Goal: Information Seeking & Learning: Learn about a topic

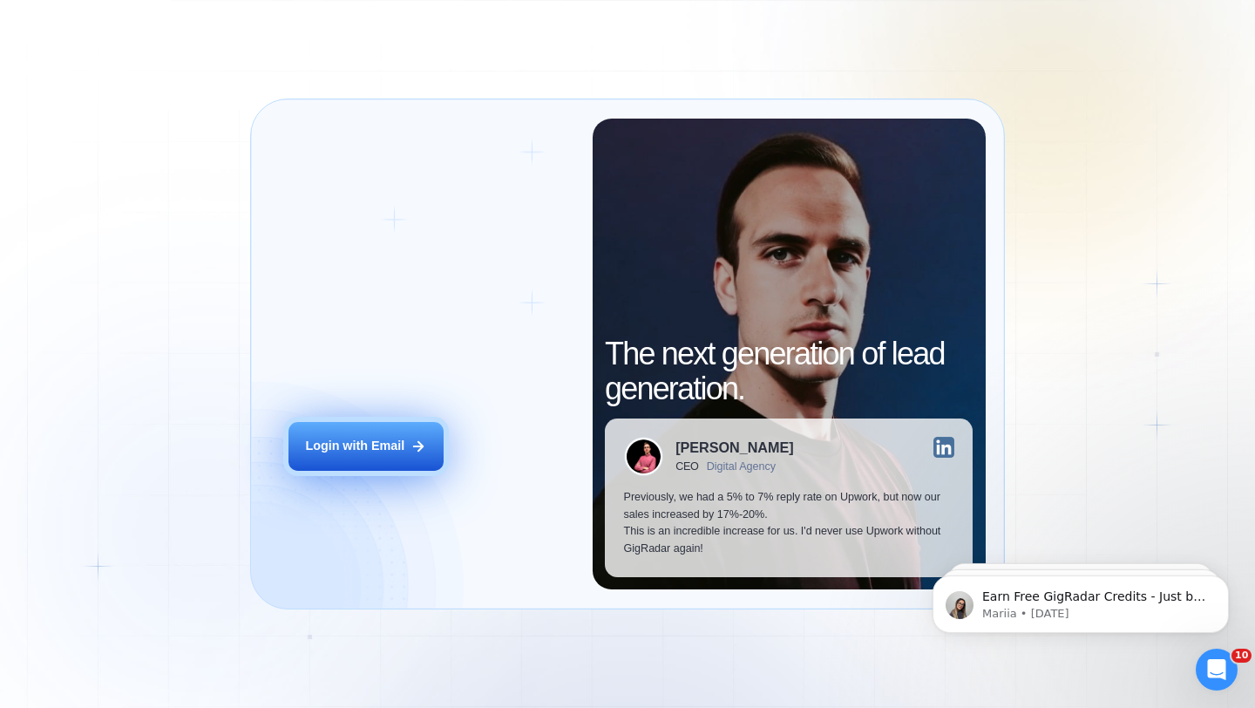
click at [375, 448] on div "Login with Email" at bounding box center [354, 446] width 99 height 17
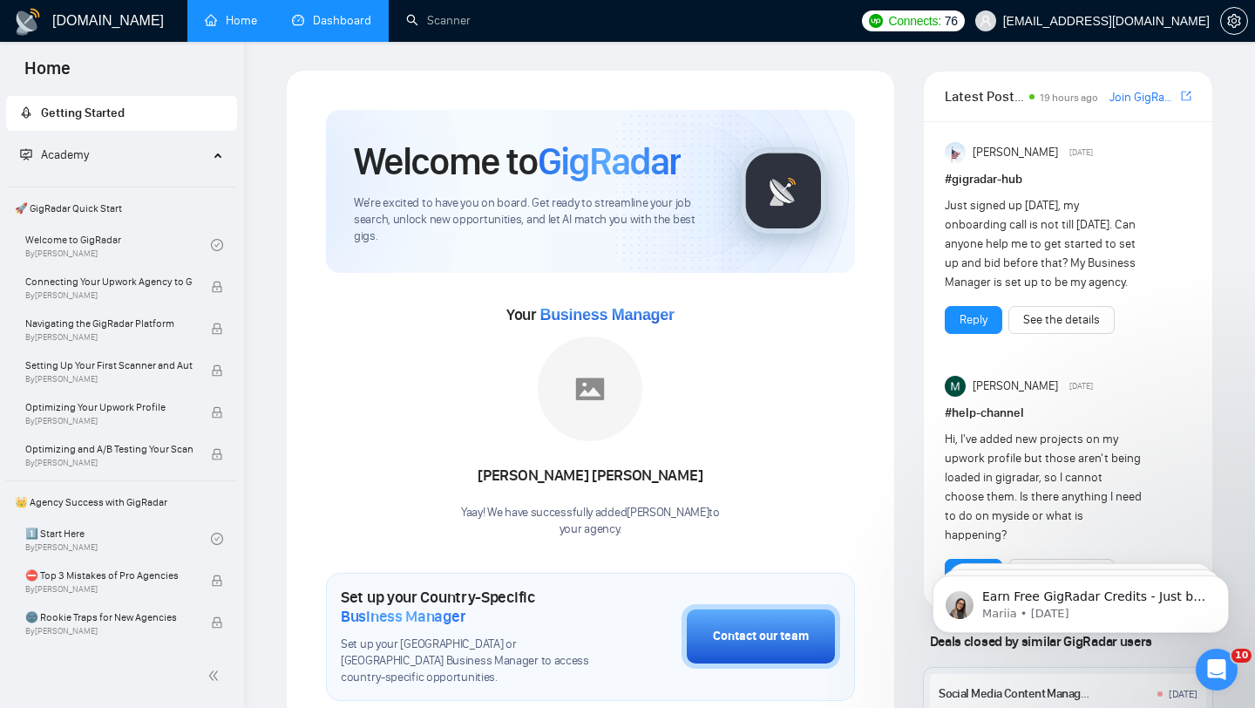
click at [354, 17] on link "Dashboard" at bounding box center [331, 20] width 79 height 15
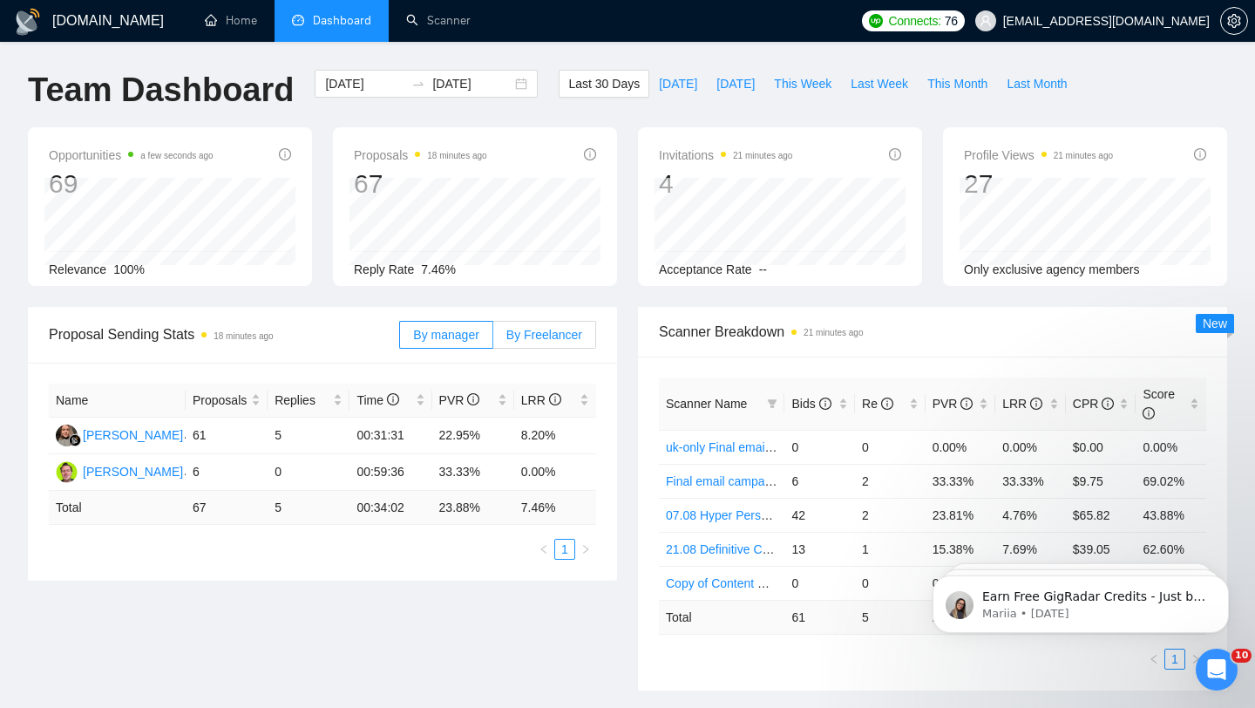
click at [561, 337] on span "By Freelancer" at bounding box center [545, 335] width 76 height 14
click at [493, 339] on input "By Freelancer" at bounding box center [493, 339] width 0 height 0
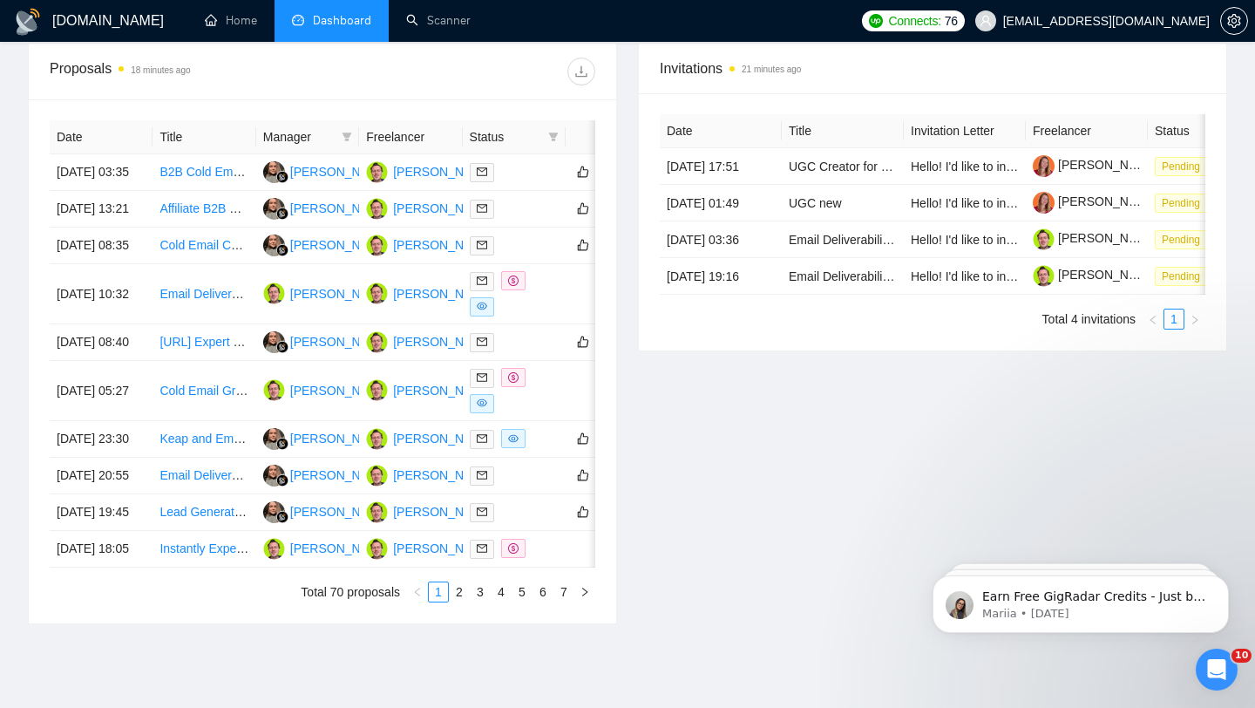
scroll to position [677, 0]
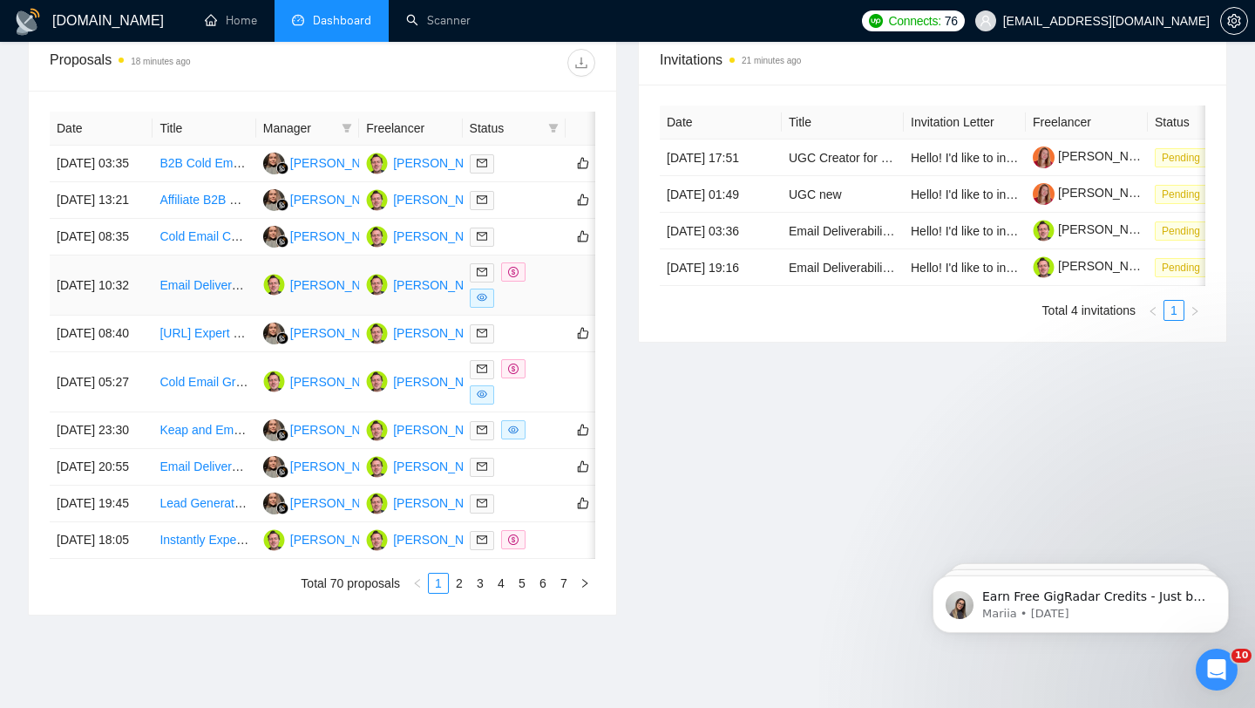
click at [183, 292] on link "Email Deliverability Specialist for Cold Outreach" at bounding box center [289, 285] width 258 height 14
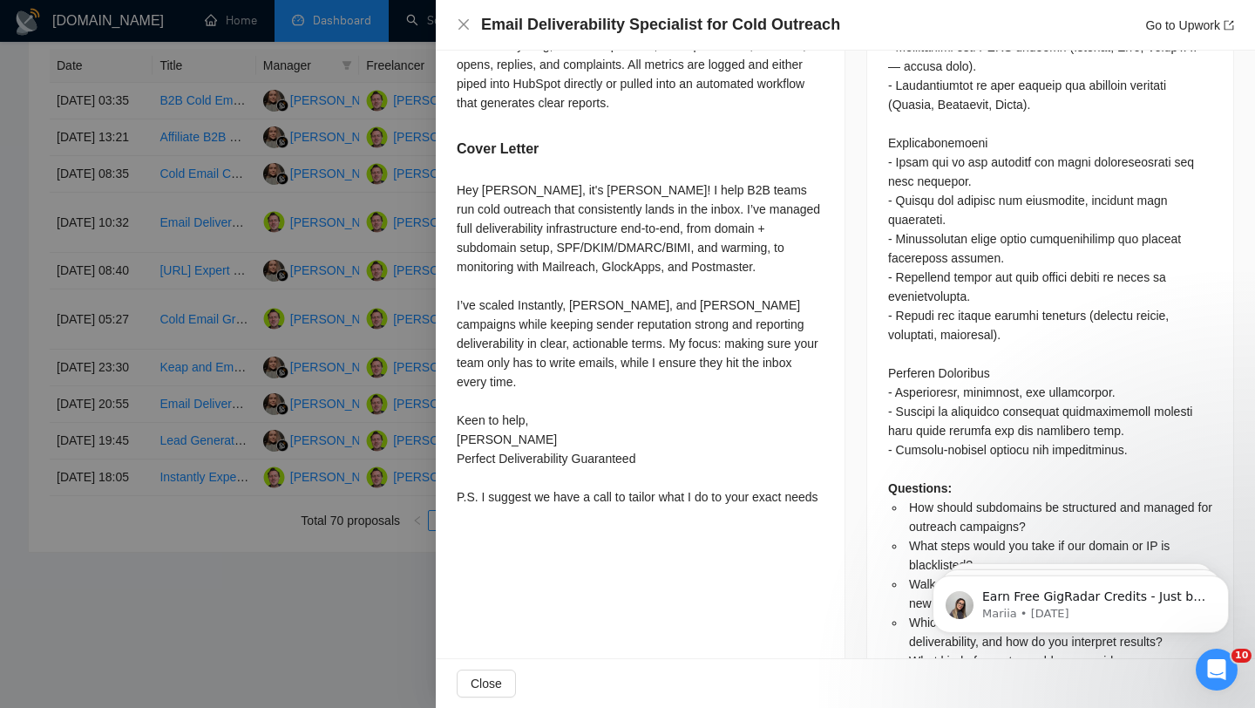
scroll to position [1391, 0]
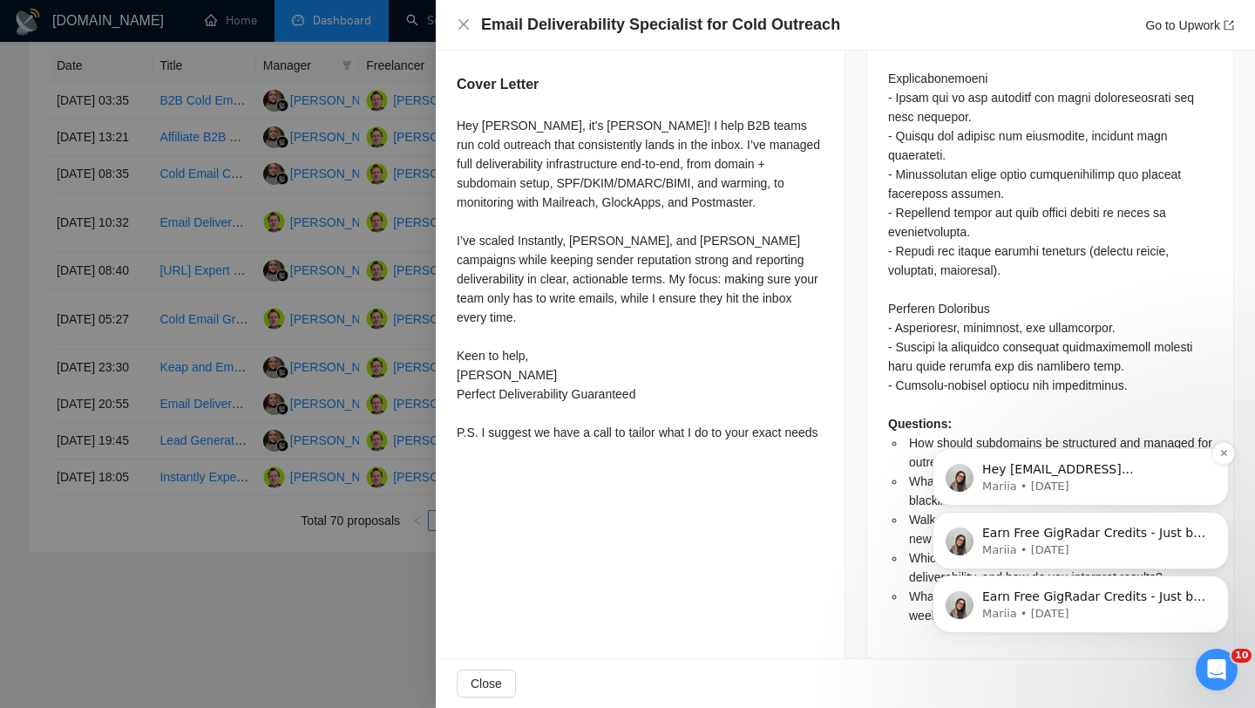
click at [1225, 465] on div "Hey [EMAIL_ADDRESS][DOMAIN_NAME], Looks like your Upwork agency Molius Social r…" at bounding box center [1081, 477] width 296 height 58
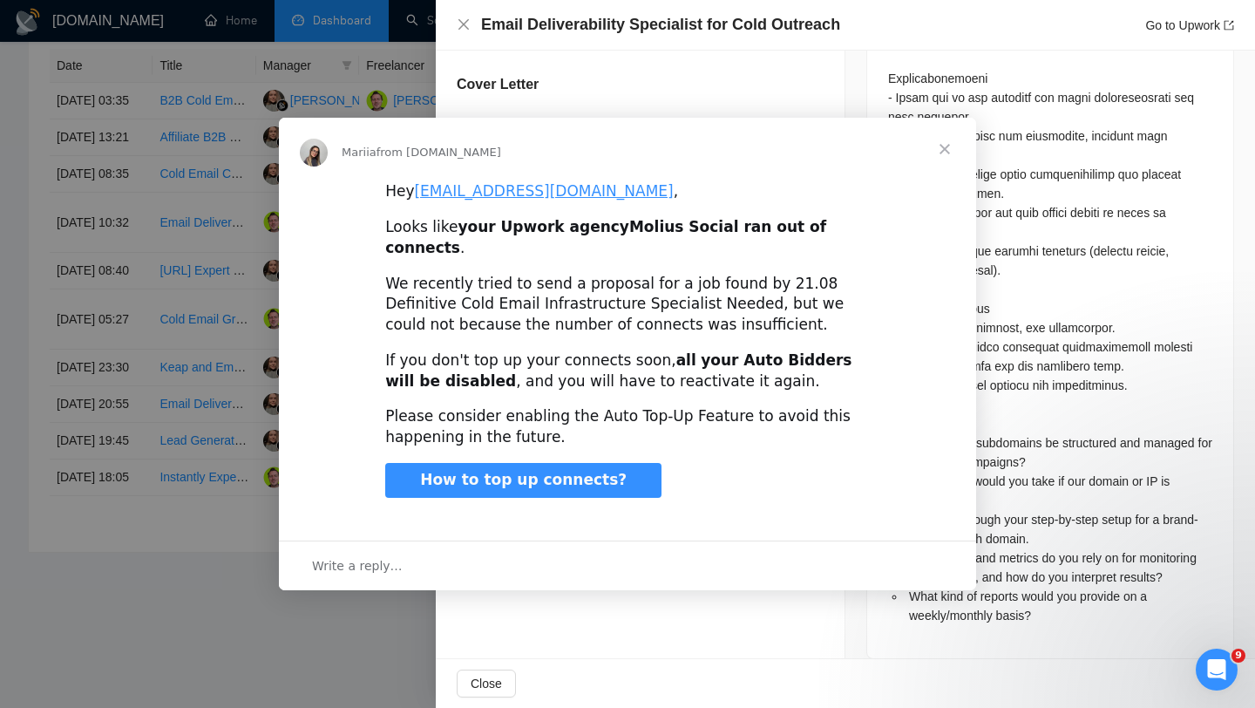
scroll to position [0, 0]
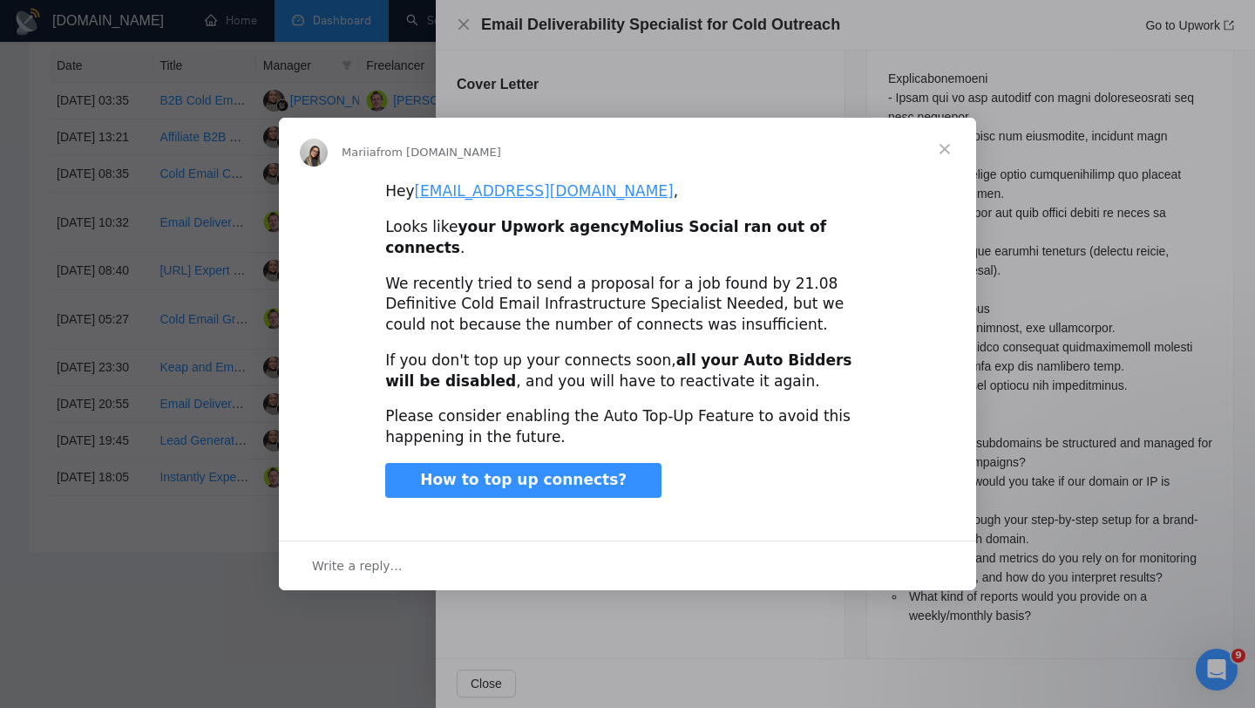
click at [945, 165] on span "Close" at bounding box center [945, 149] width 63 height 63
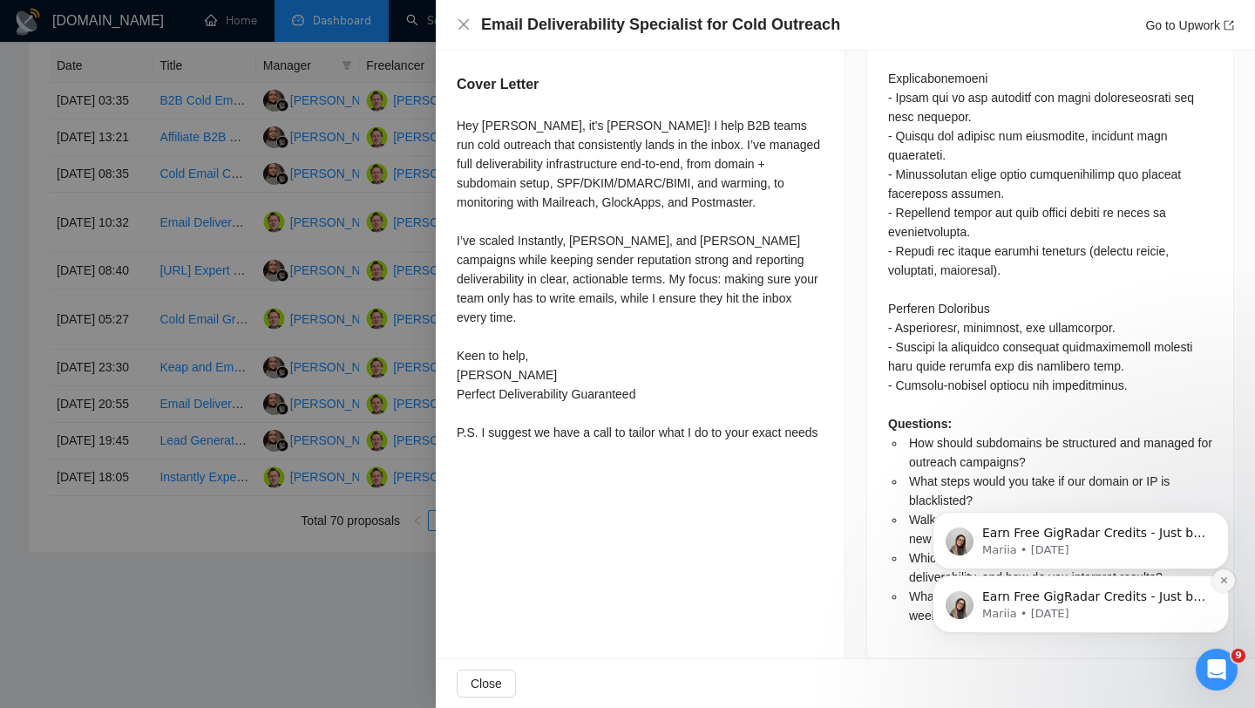
click at [1221, 584] on icon "Dismiss notification" at bounding box center [1225, 580] width 10 height 10
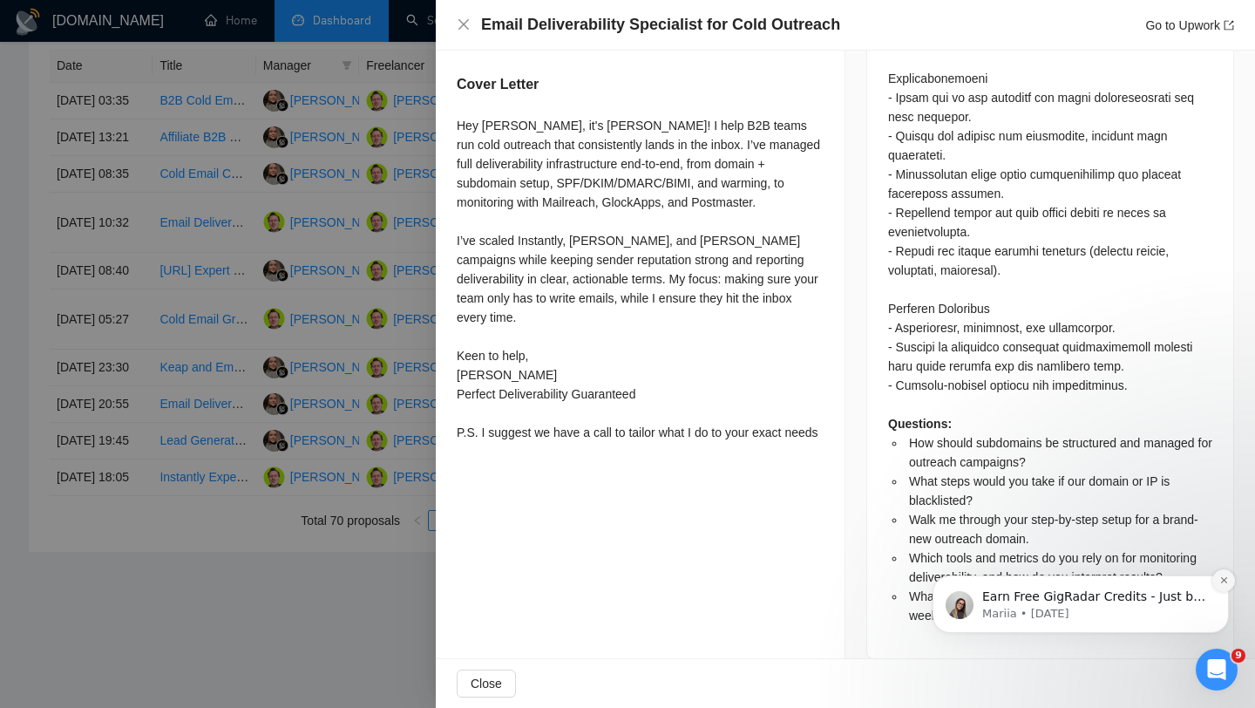
click at [1223, 583] on icon "Dismiss notification" at bounding box center [1225, 580] width 10 height 10
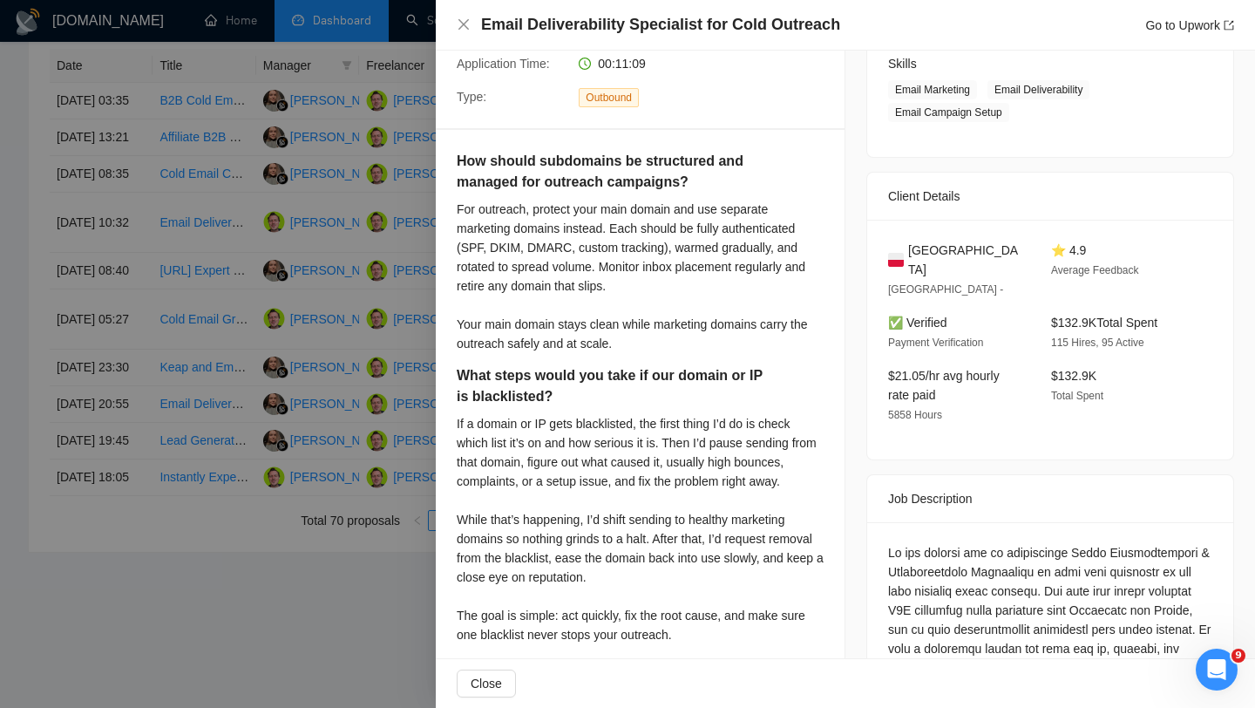
scroll to position [272, 0]
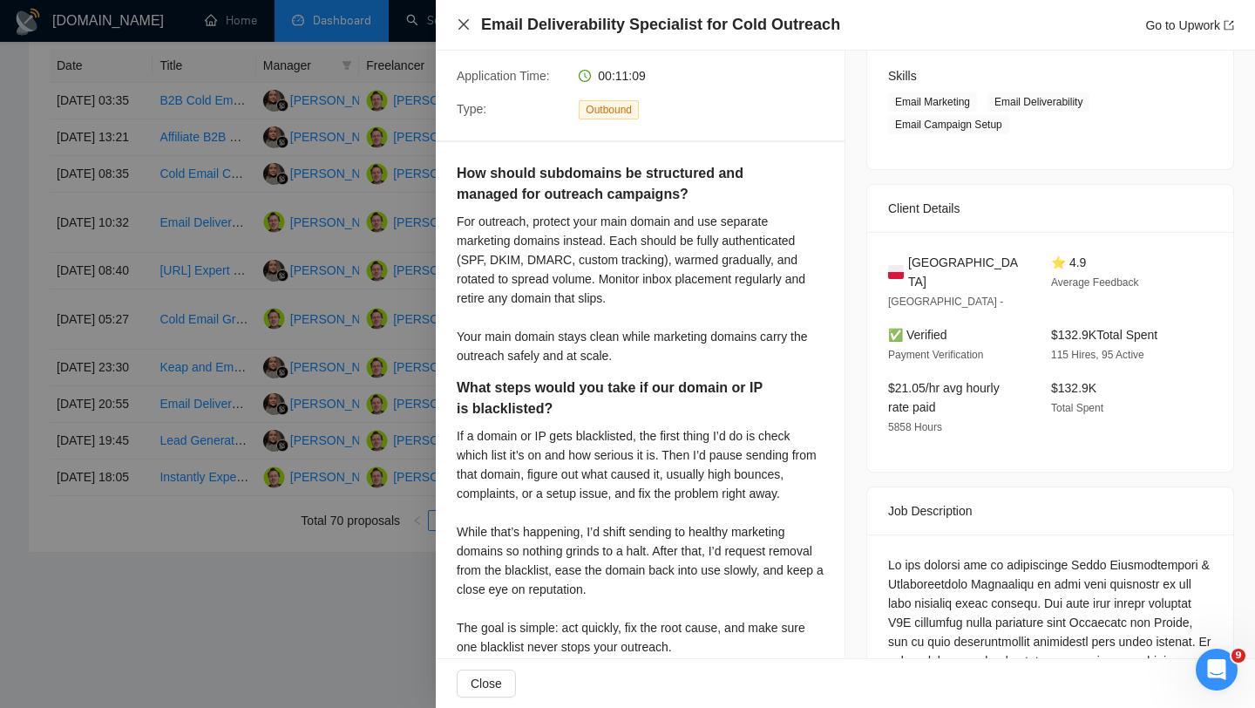
click at [460, 29] on icon "close" at bounding box center [464, 24] width 14 height 14
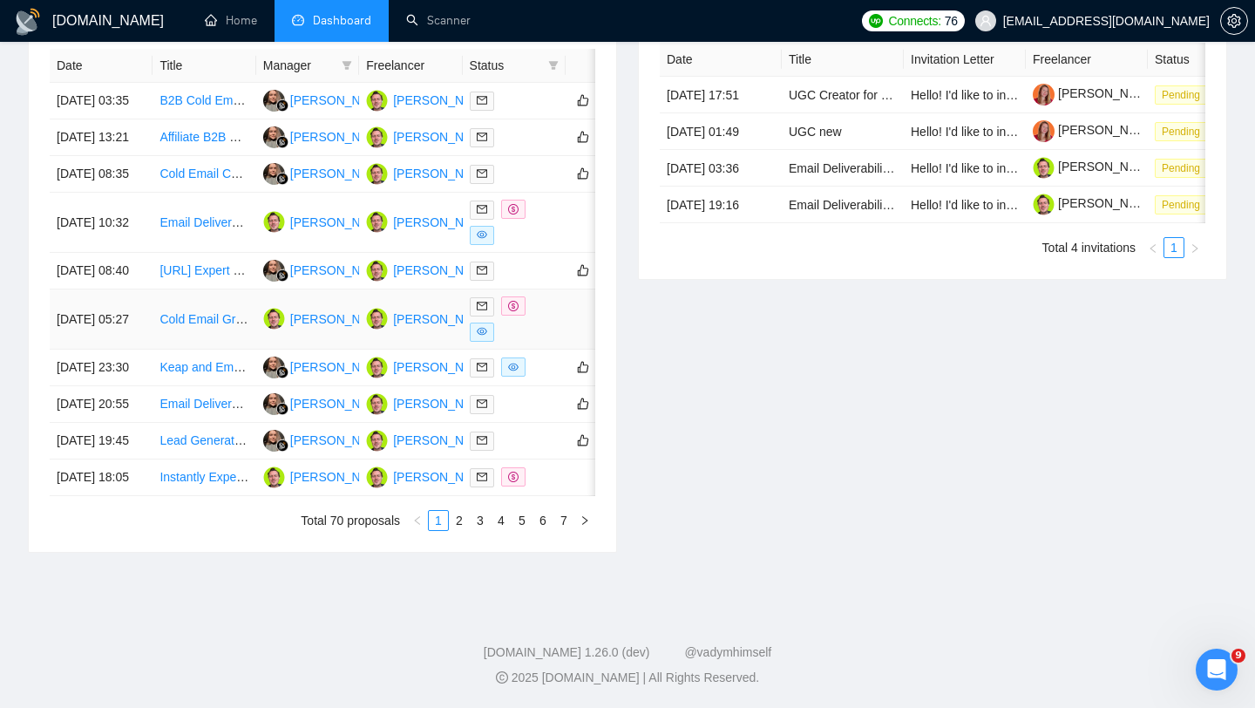
click at [202, 326] on link "Cold Email Growth & Copywriting Operator" at bounding box center [276, 319] width 232 height 14
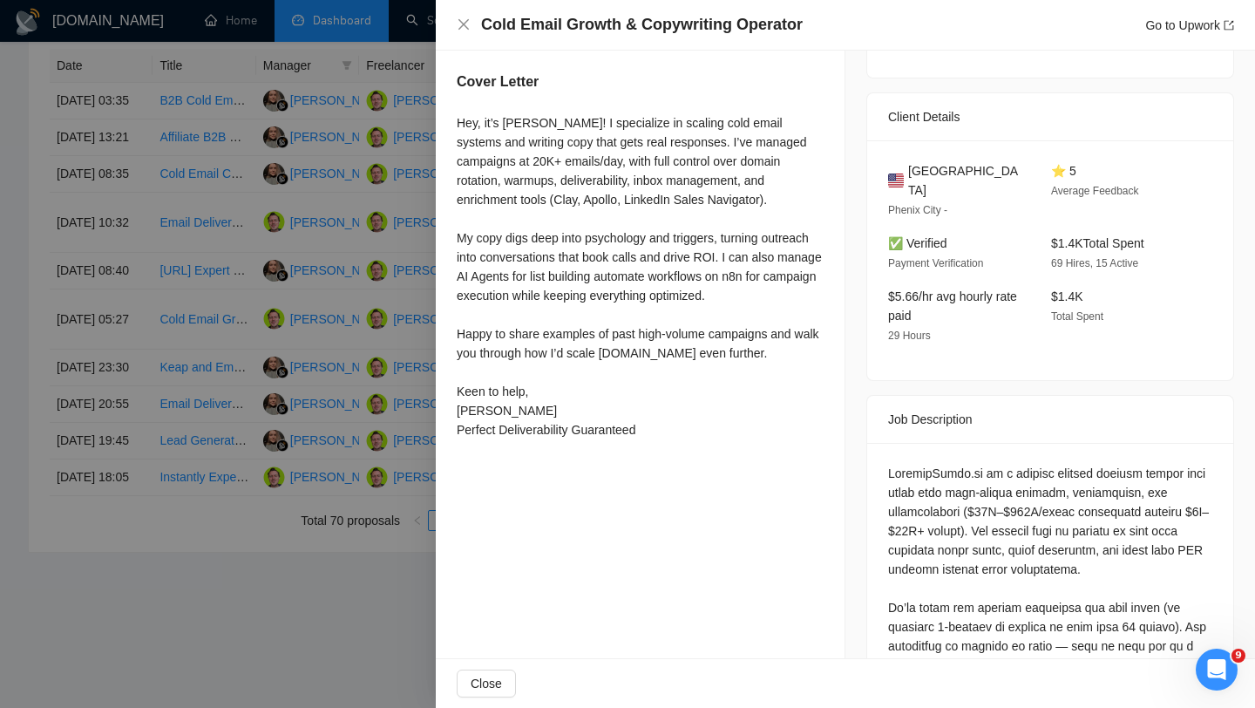
scroll to position [376, 0]
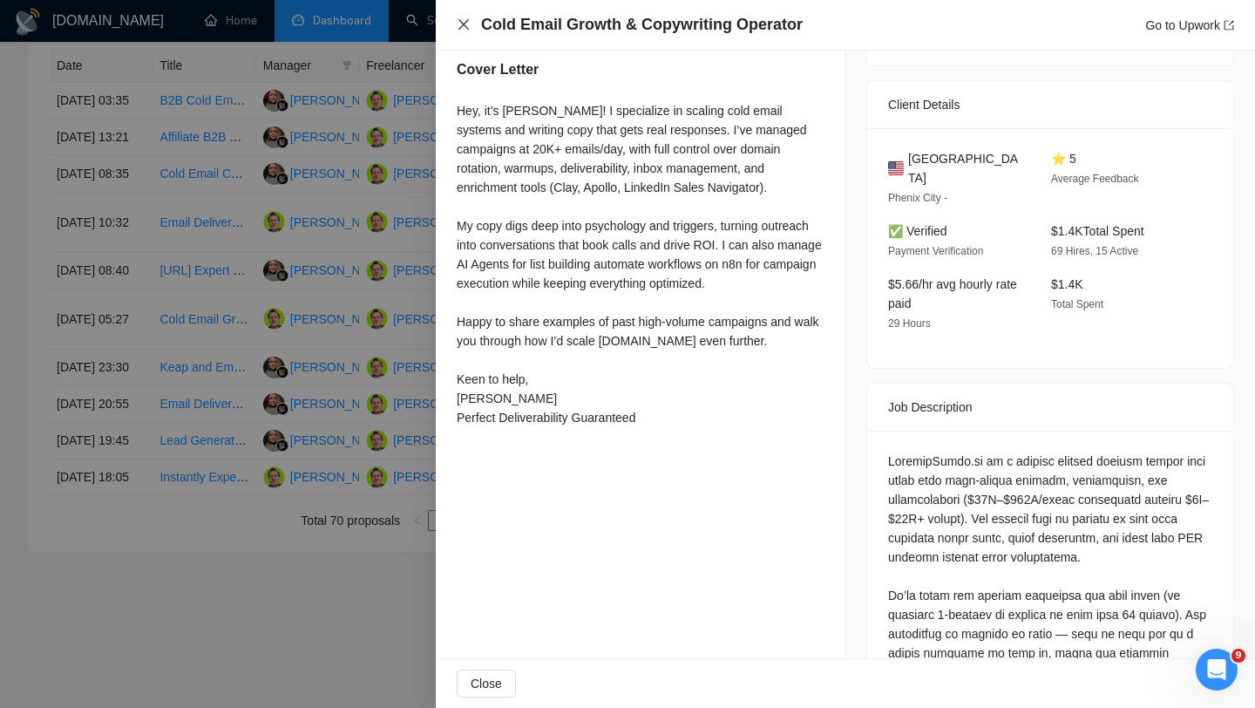
click at [463, 24] on icon "close" at bounding box center [464, 24] width 10 height 10
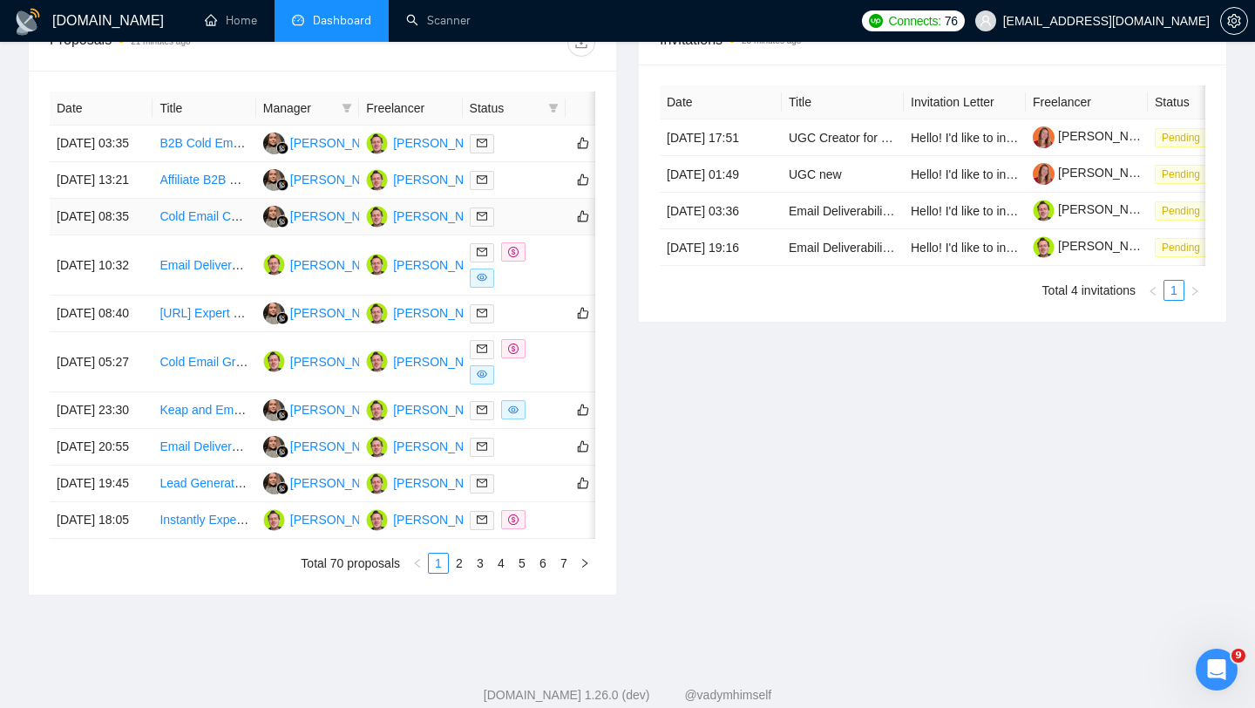
scroll to position [697, 0]
click at [201, 224] on link "Cold Email Campaign" at bounding box center [219, 217] width 118 height 14
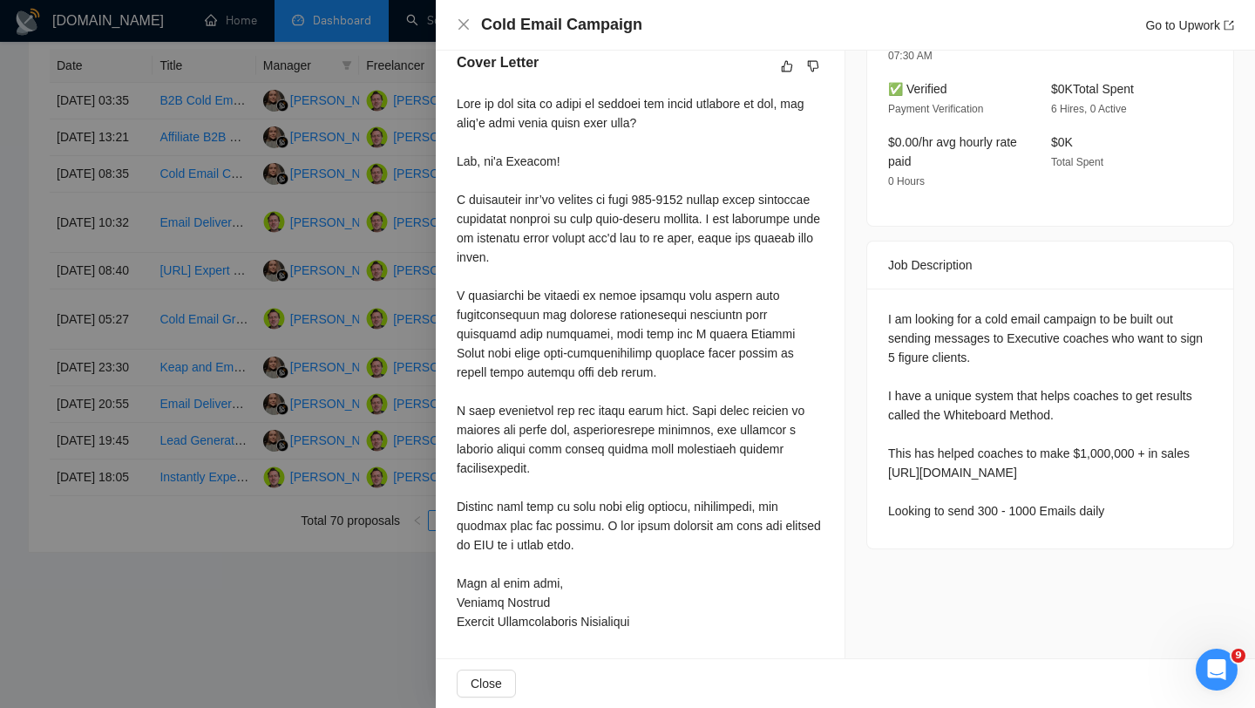
scroll to position [782, 0]
click at [152, 173] on div at bounding box center [627, 354] width 1255 height 708
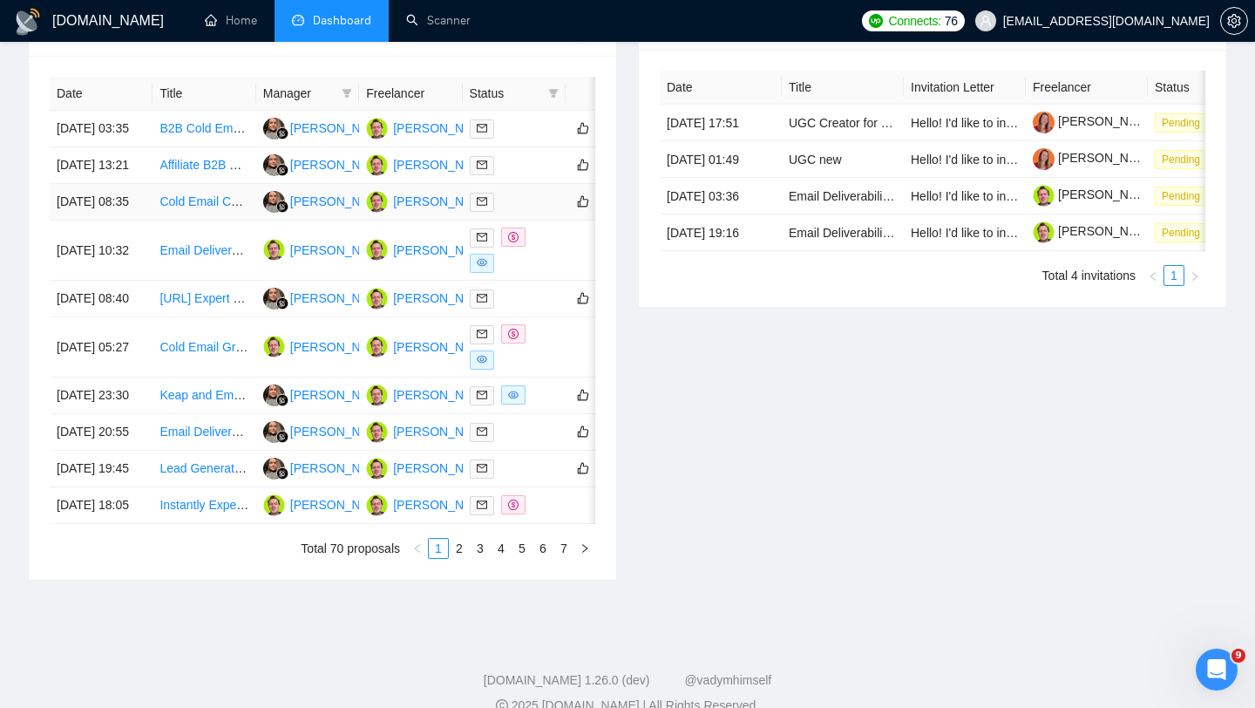
scroll to position [711, 0]
click at [200, 173] on link "Affiliate B2B Email Campaign Specialist – Finance Niche" at bounding box center [313, 166] width 306 height 14
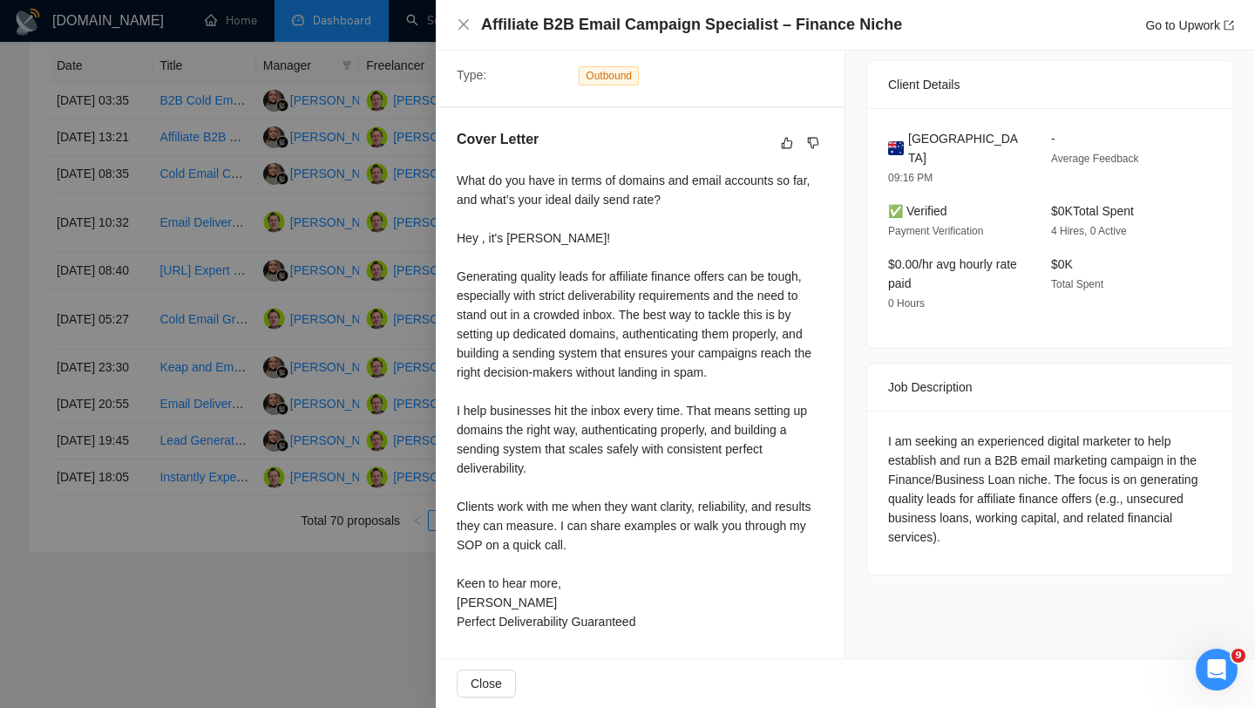
scroll to position [813, 0]
click at [813, 631] on div "What do you have in terms of domains and email accounts so far, and what’s your…" at bounding box center [640, 404] width 367 height 467
click at [500, 670] on button "Close" at bounding box center [486, 684] width 59 height 28
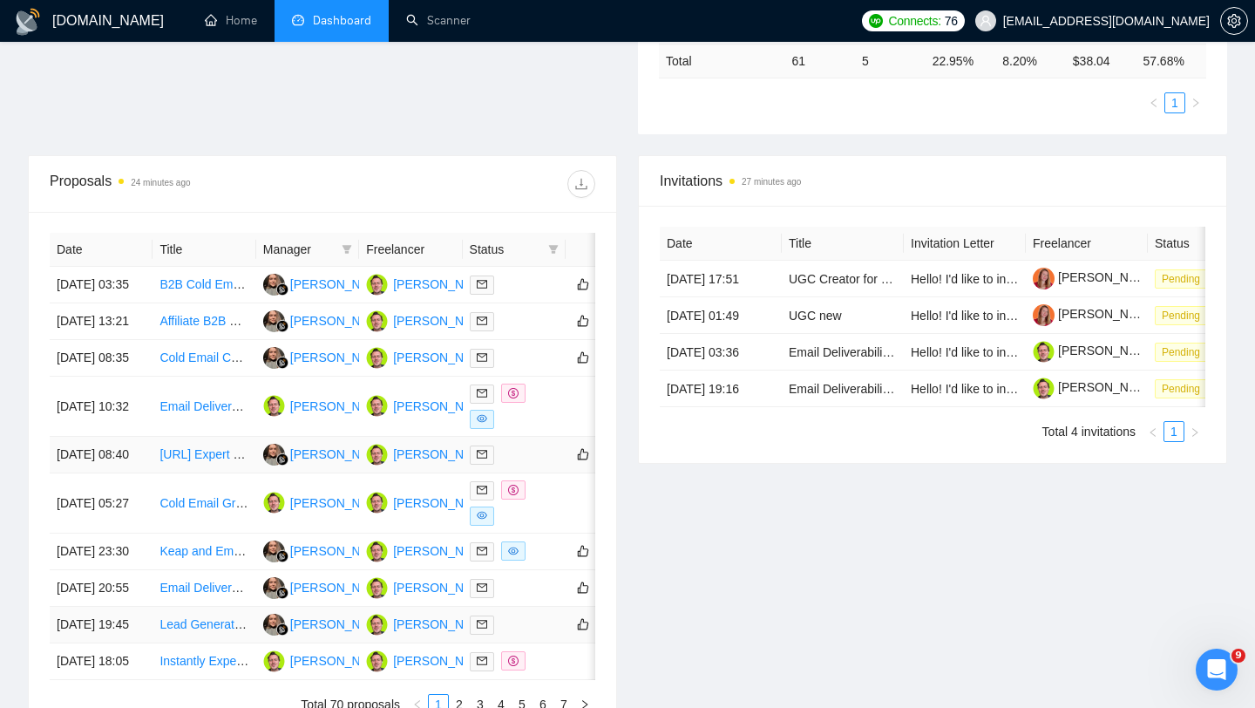
scroll to position [502, 0]
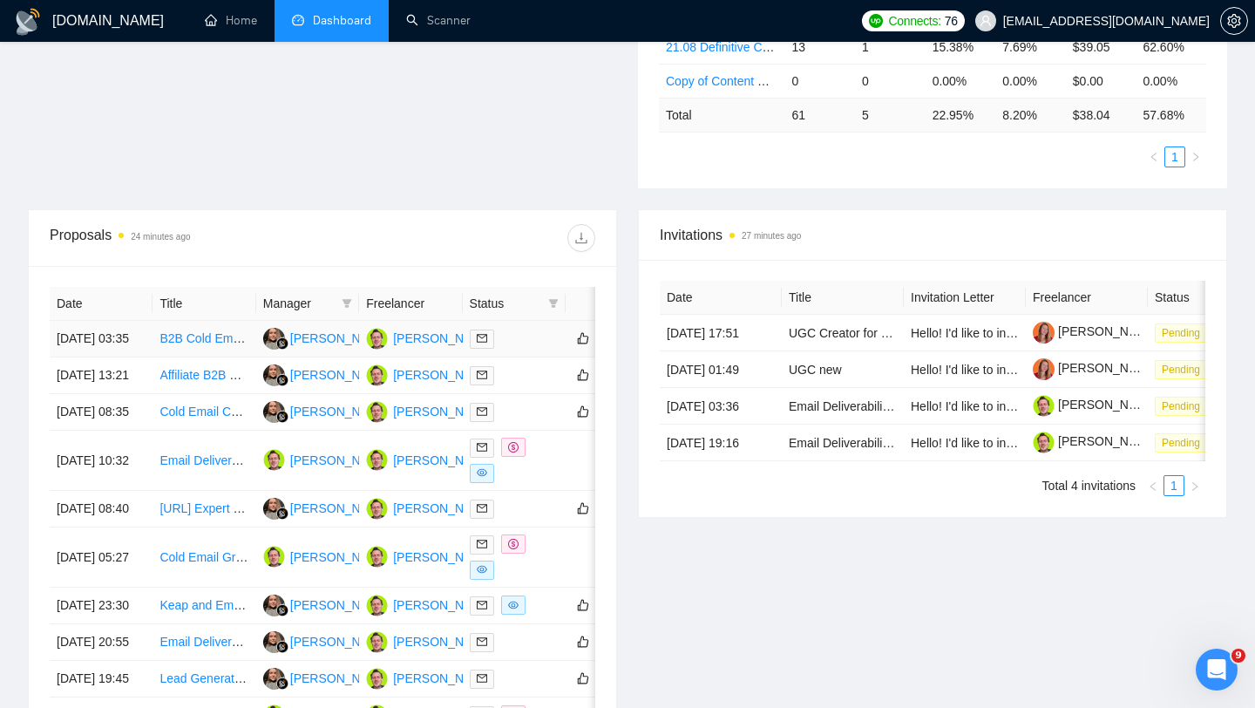
click at [187, 354] on td "B2B Cold Email Campaign Specialist Needed for FlakeMor" at bounding box center [204, 339] width 103 height 37
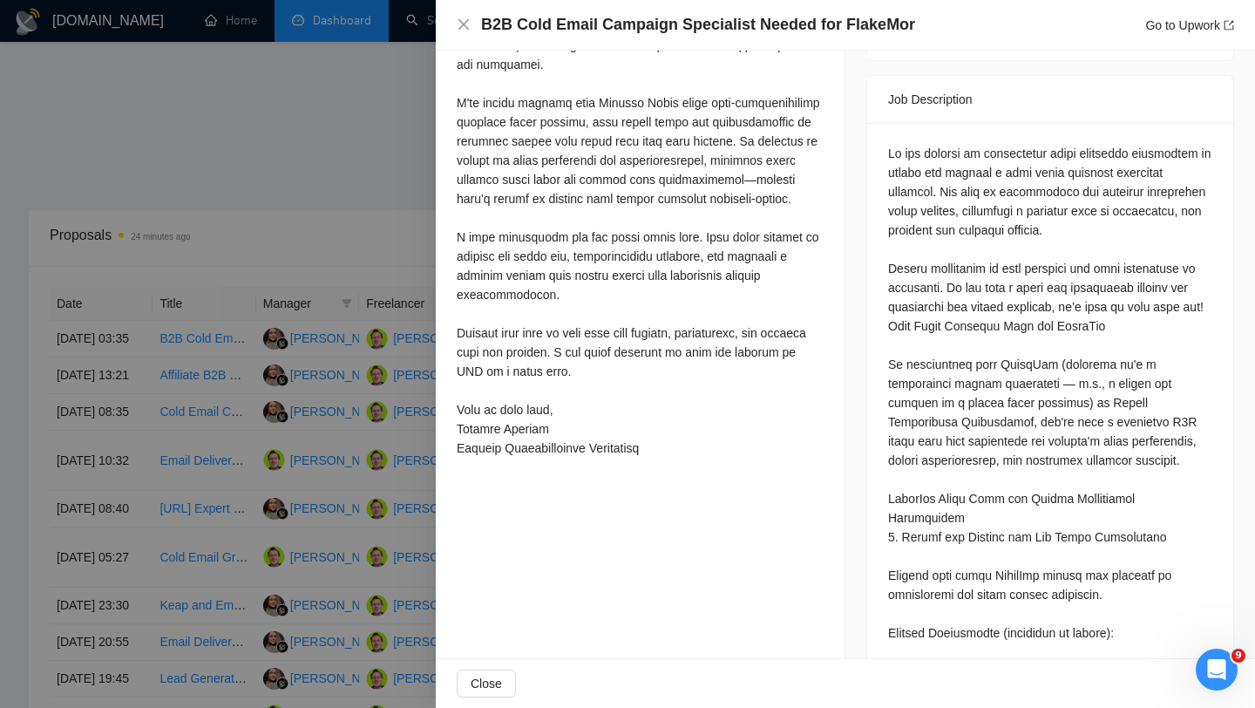
scroll to position [728, 0]
click at [486, 683] on span "Close" at bounding box center [486, 683] width 31 height 19
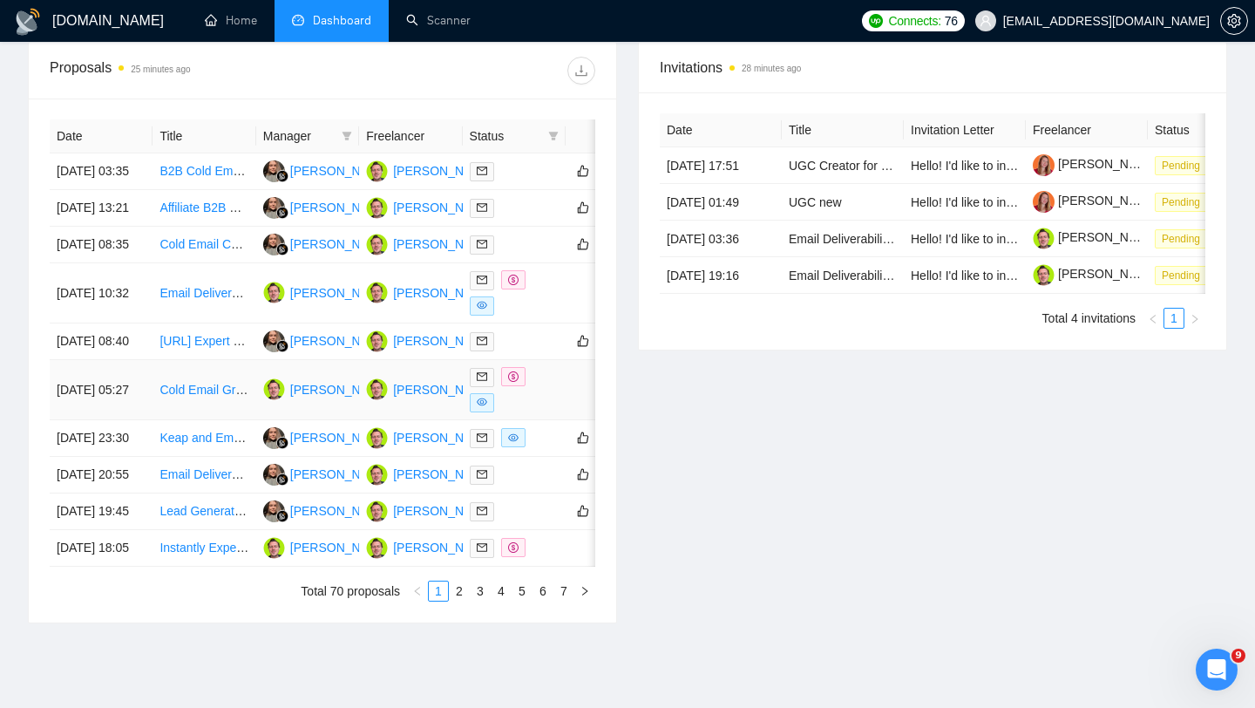
scroll to position [660, 0]
